Goal: Find specific page/section: Find specific page/section

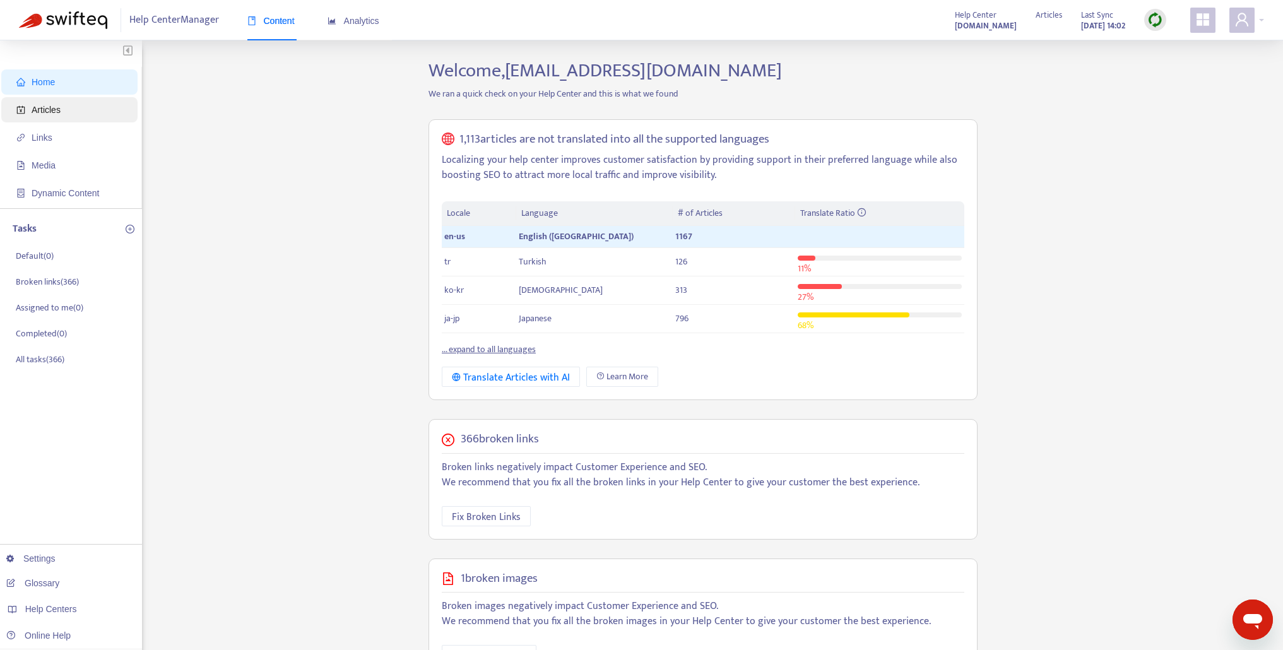
click at [50, 108] on span "Articles" at bounding box center [46, 110] width 29 height 10
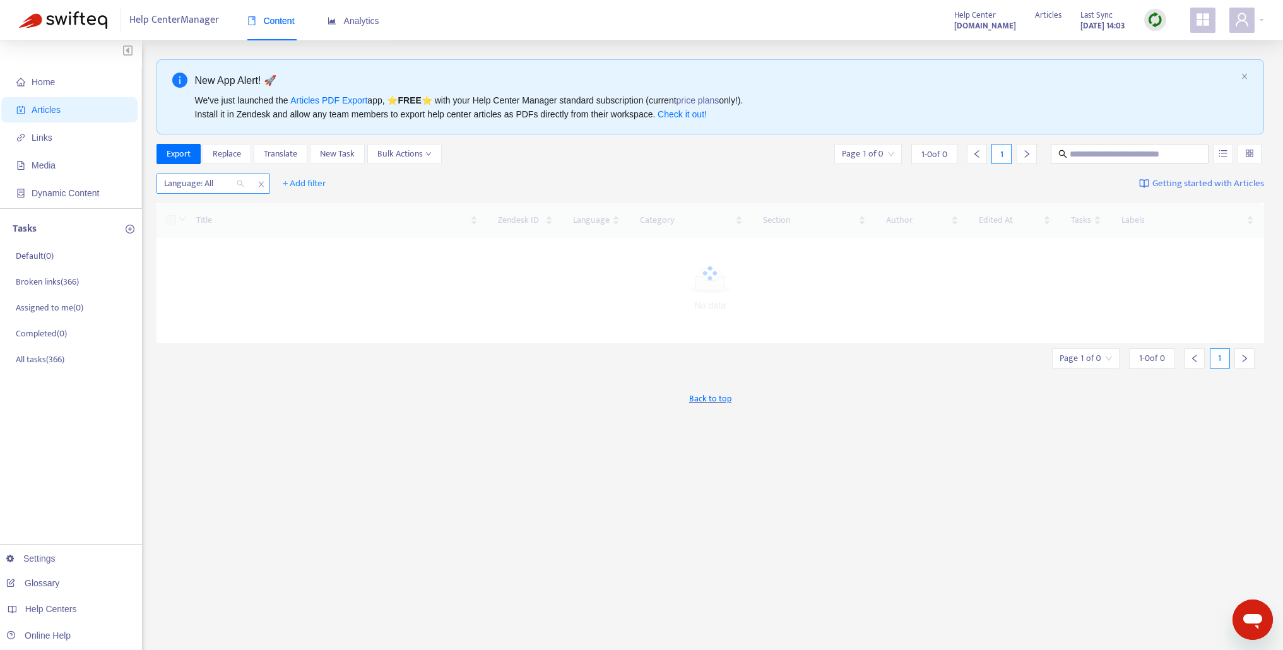
click at [239, 185] on div "Language: All" at bounding box center [204, 183] width 94 height 19
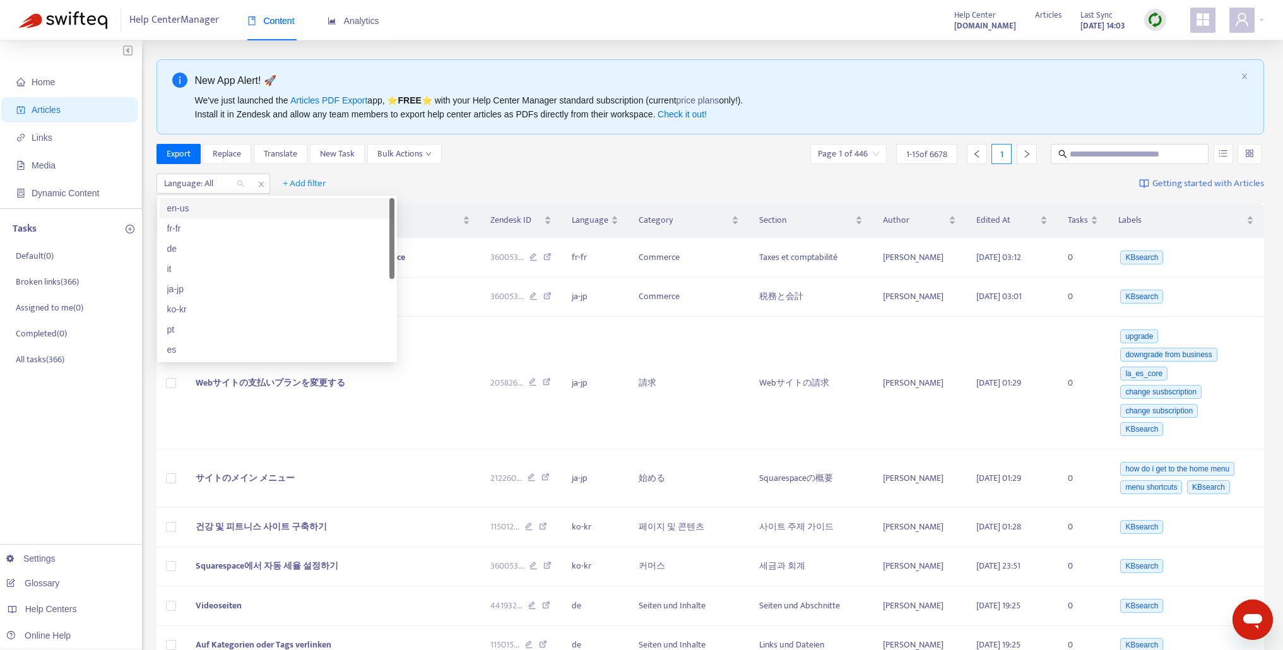
click at [220, 208] on div "en-us" at bounding box center [277, 208] width 220 height 14
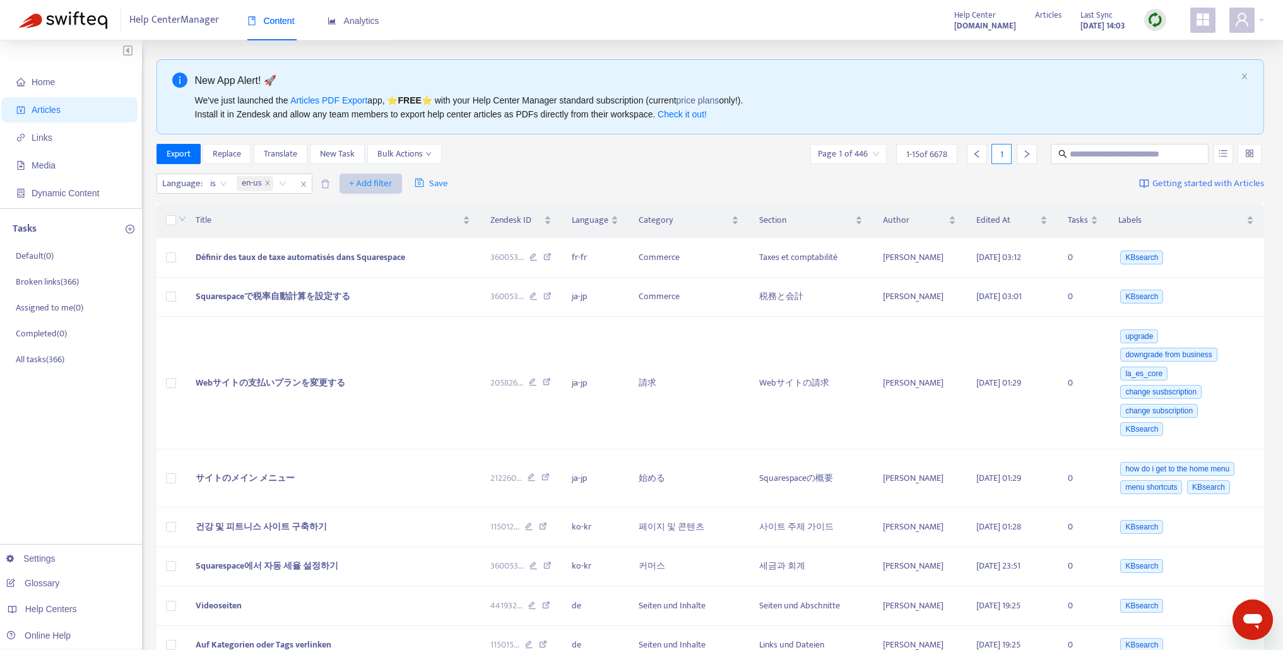
click at [376, 182] on span "+ Add filter" at bounding box center [371, 183] width 44 height 15
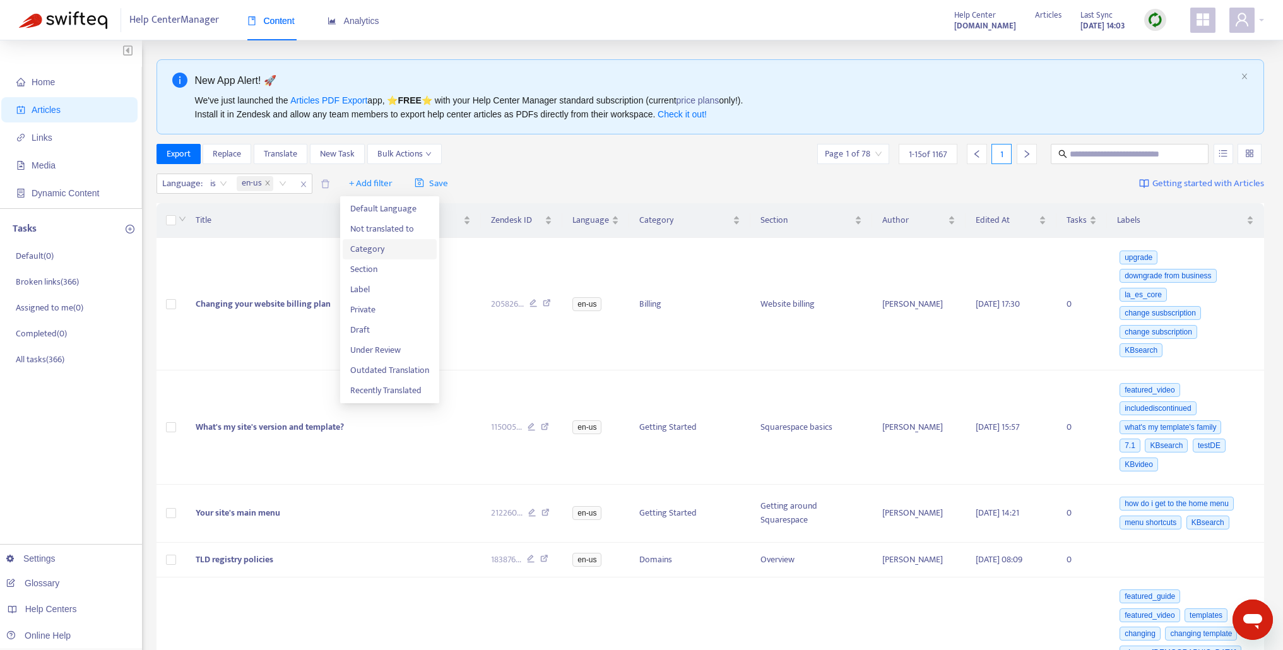
click at [384, 245] on span "Category" at bounding box center [389, 249] width 79 height 14
click at [393, 185] on div at bounding box center [357, 183] width 76 height 15
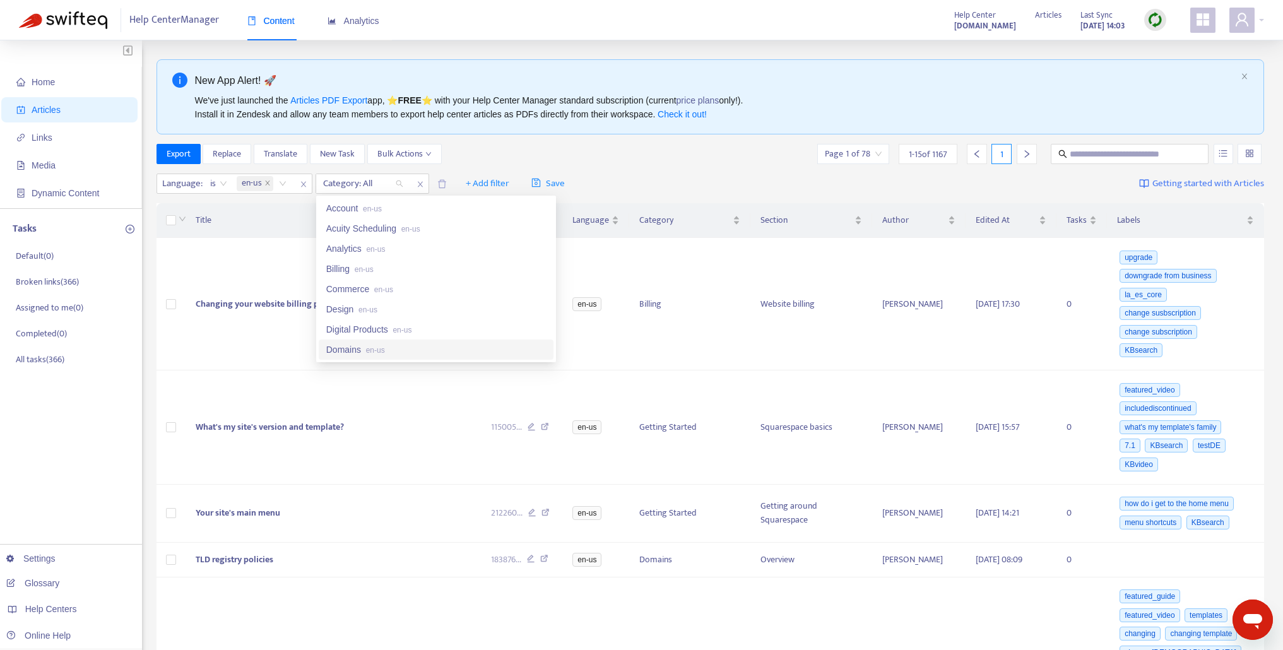
click at [411, 350] on div "Domains en-us" at bounding box center [436, 350] width 220 height 14
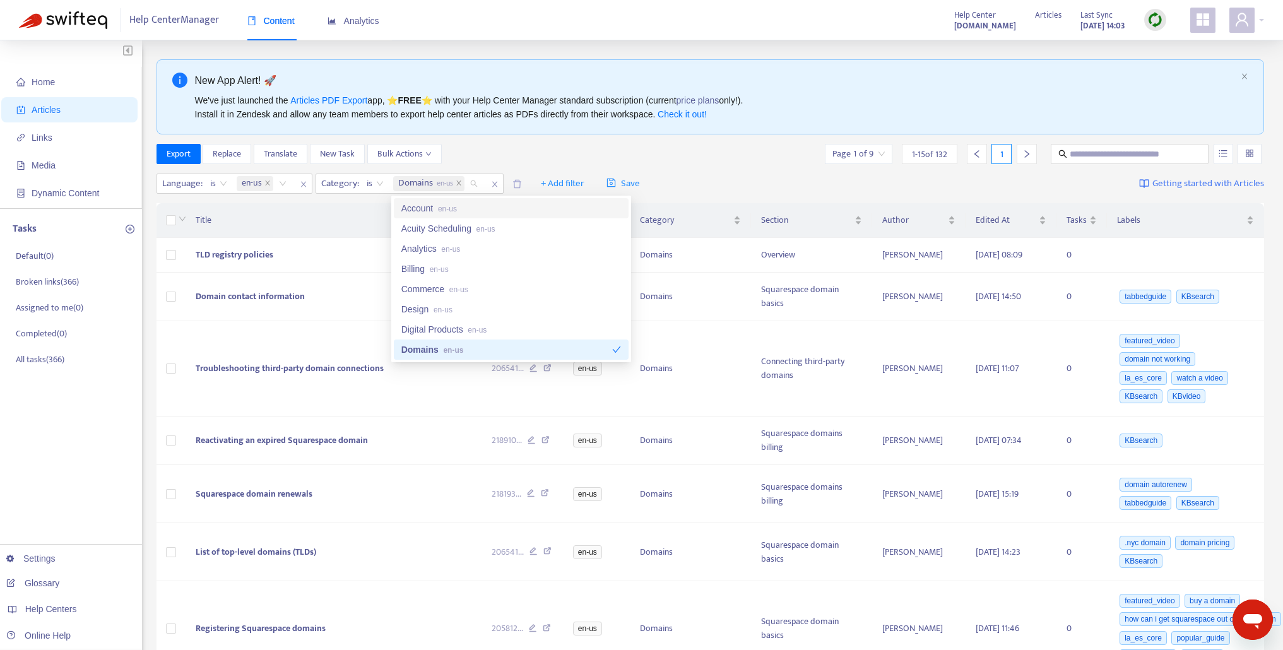
click at [537, 160] on div "Export Replace Translate New Task Bulk Actions Page 1 of 9 1 - 15 of 132 1" at bounding box center [711, 154] width 1108 height 20
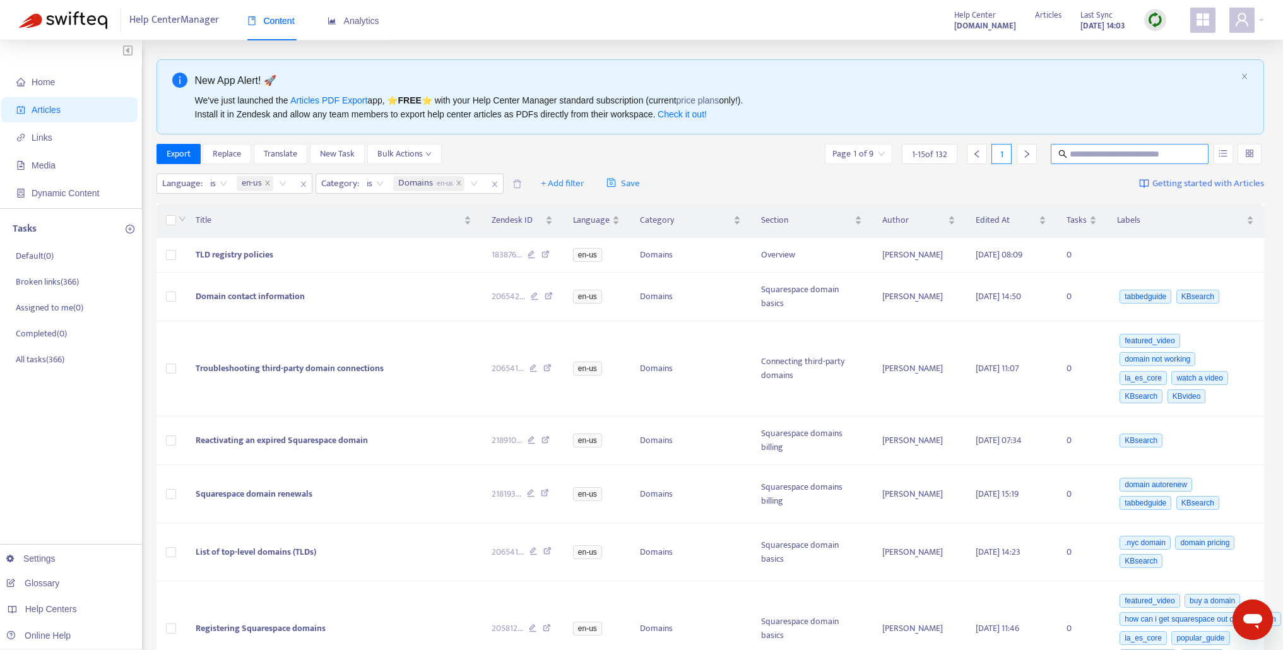
click at [1090, 150] on input "text" at bounding box center [1130, 154] width 121 height 14
type input "*****"
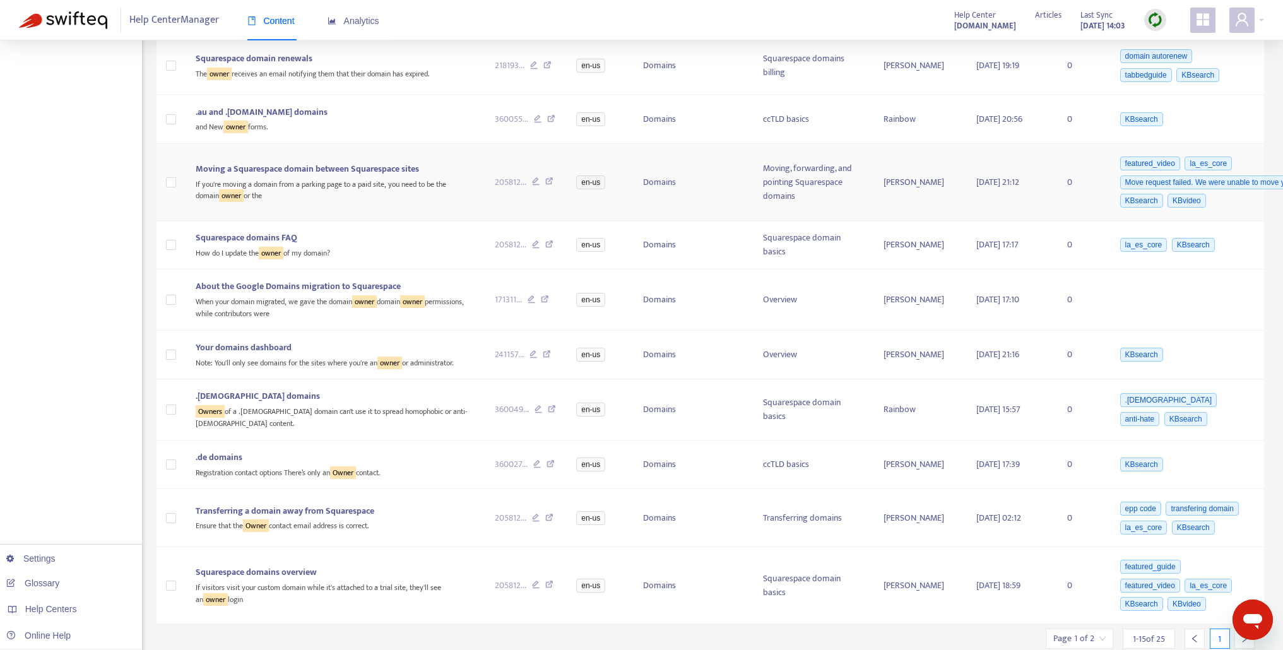
scroll to position [549, 0]
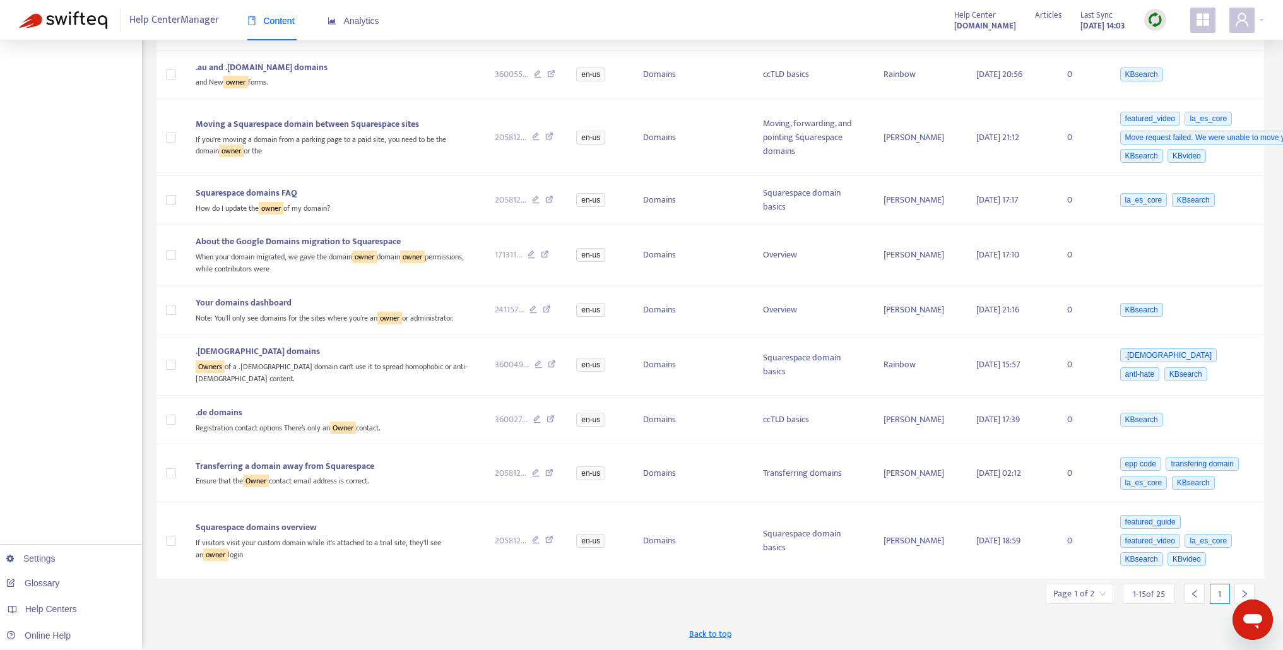
click at [1238, 584] on div at bounding box center [1244, 594] width 20 height 20
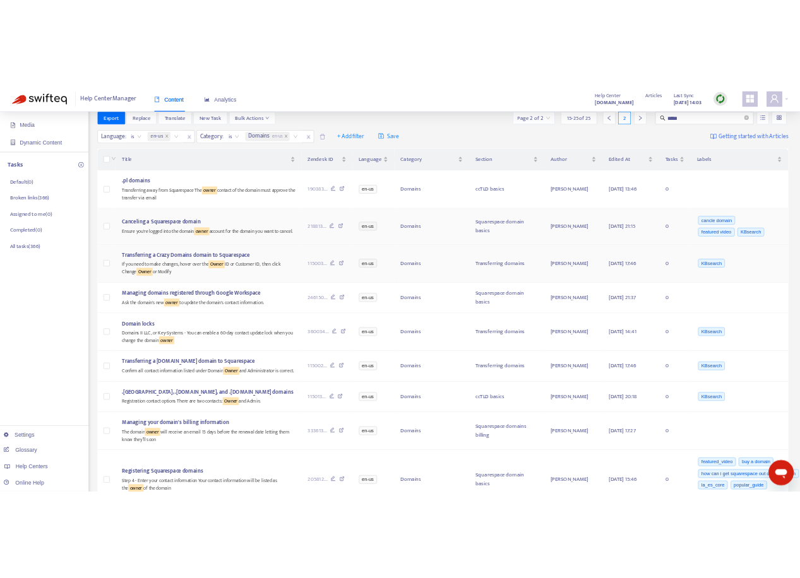
scroll to position [122, 0]
